Goal: Understand process/instructions: Learn how to perform a task or action

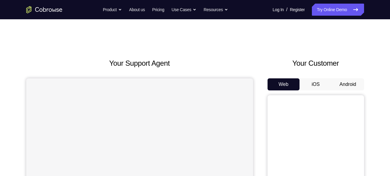
click at [354, 83] on button "Android" at bounding box center [348, 84] width 32 height 12
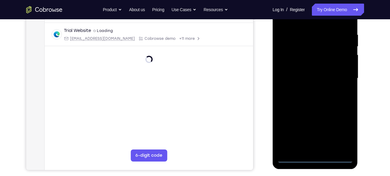
scroll to position [113, 0]
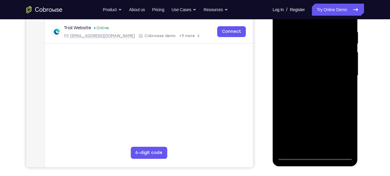
click at [313, 153] on div at bounding box center [315, 75] width 76 height 169
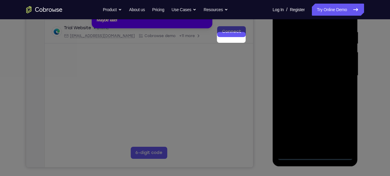
scroll to position [77, 0]
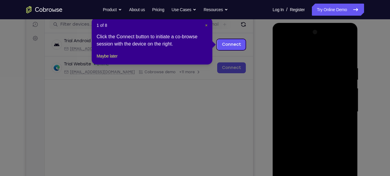
click at [206, 26] on span "×" at bounding box center [206, 25] width 2 height 5
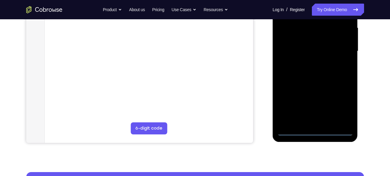
scroll to position [138, 0]
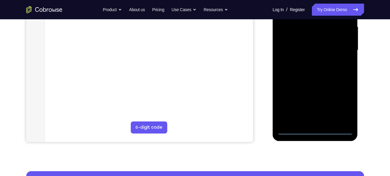
click at [313, 129] on div at bounding box center [315, 50] width 76 height 169
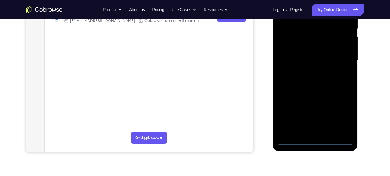
scroll to position [126, 0]
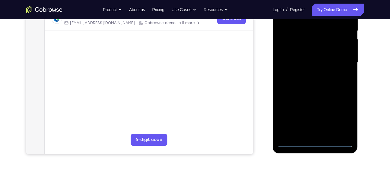
click at [342, 112] on div at bounding box center [315, 62] width 76 height 169
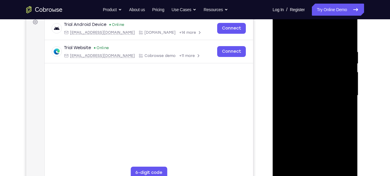
scroll to position [90, 0]
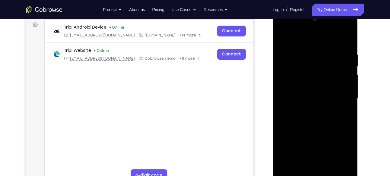
click at [280, 26] on div at bounding box center [315, 98] width 76 height 169
click at [341, 95] on div at bounding box center [315, 98] width 76 height 169
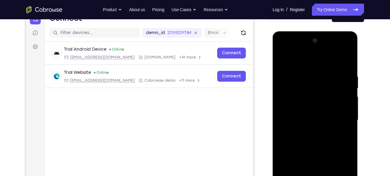
scroll to position [69, 0]
click at [311, 130] on div at bounding box center [315, 120] width 76 height 169
click at [328, 117] on div at bounding box center [315, 120] width 76 height 169
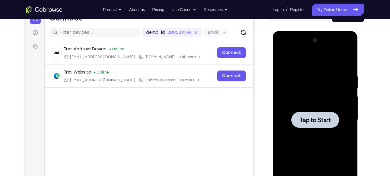
click at [327, 115] on div at bounding box center [315, 120] width 48 height 16
